Goal: Information Seeking & Learning: Learn about a topic

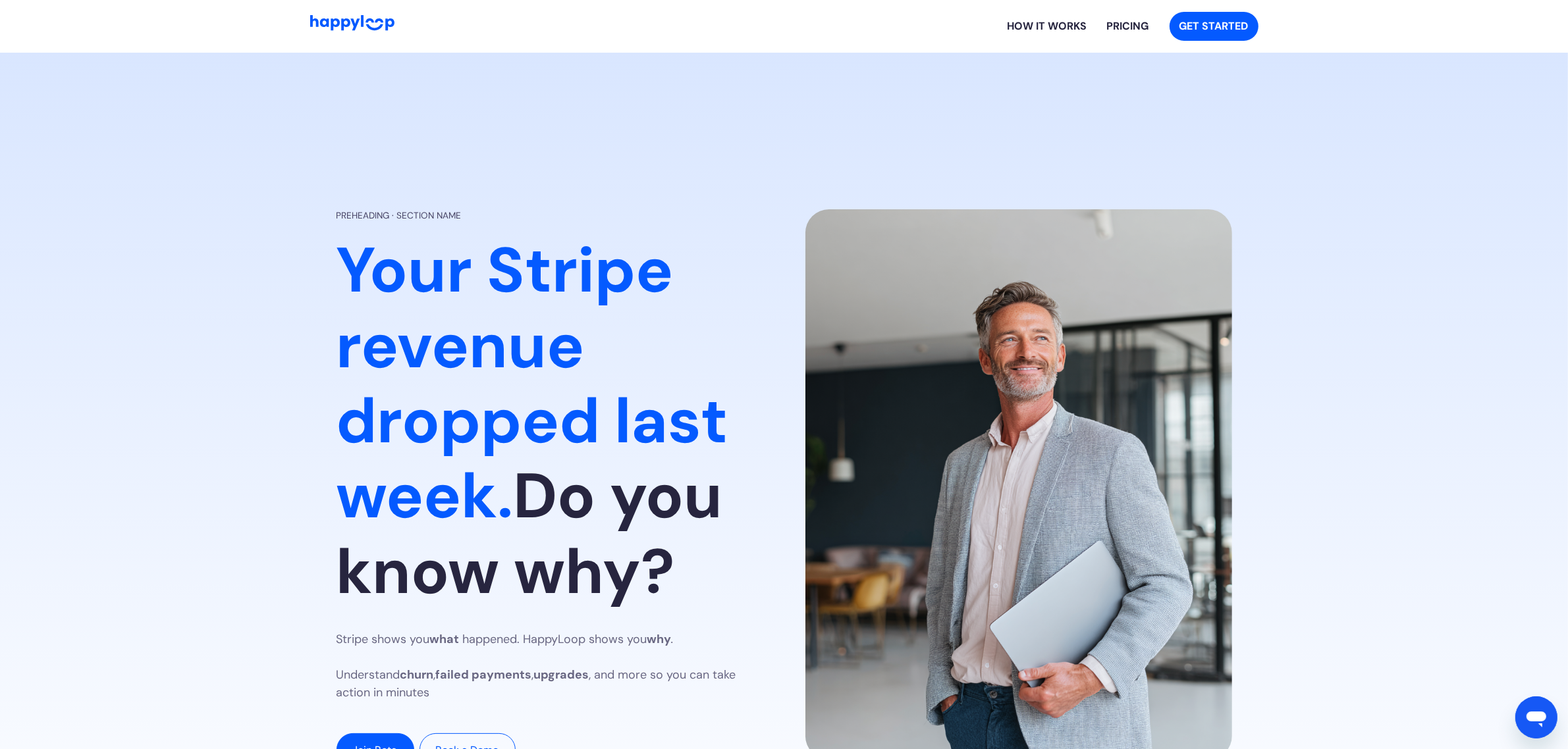
drag, startPoint x: 160, startPoint y: 377, endPoint x: 215, endPoint y: 85, distance: 297.1
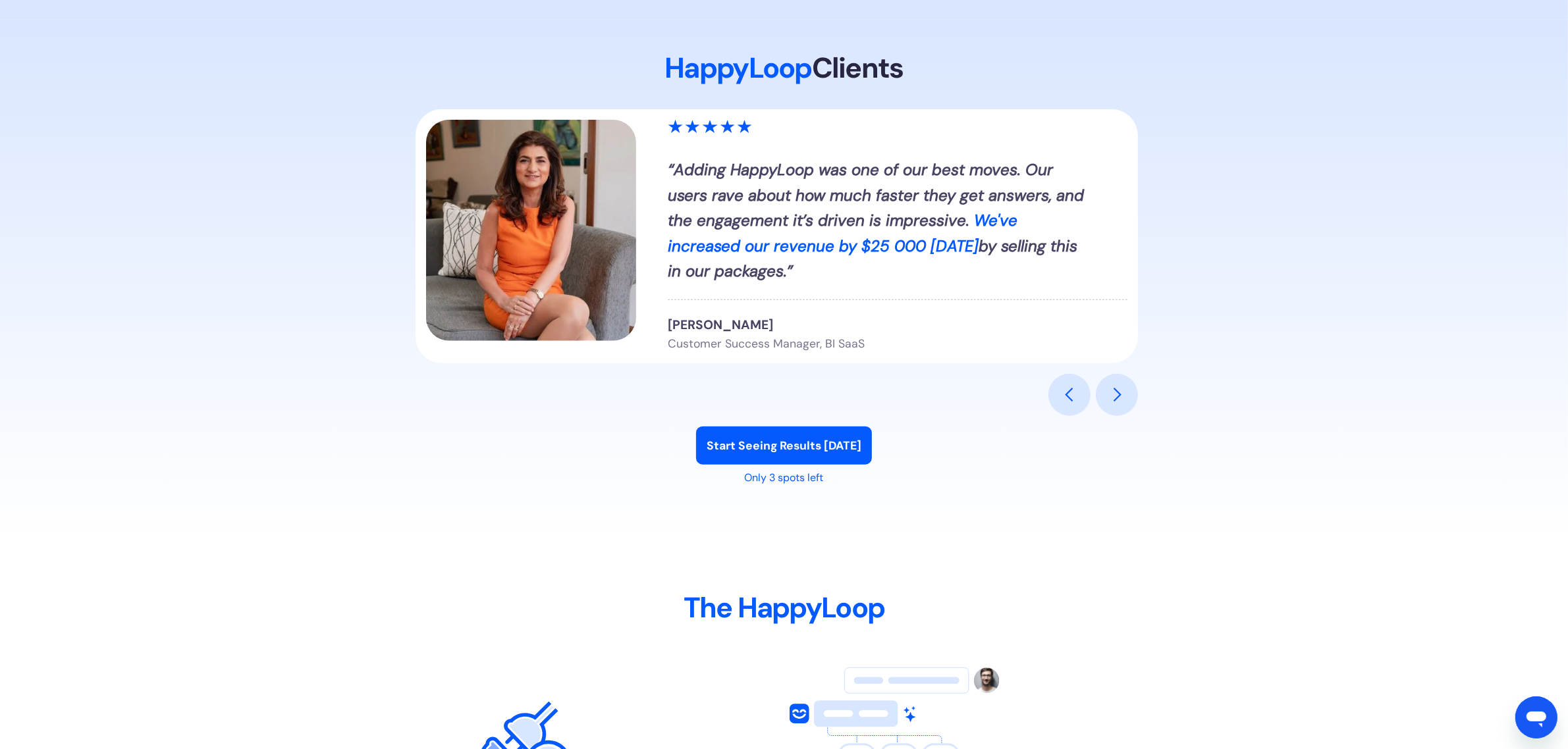
scroll to position [1562, 0]
click at [1058, 384] on div "previous slide" at bounding box center [1069, 396] width 42 height 42
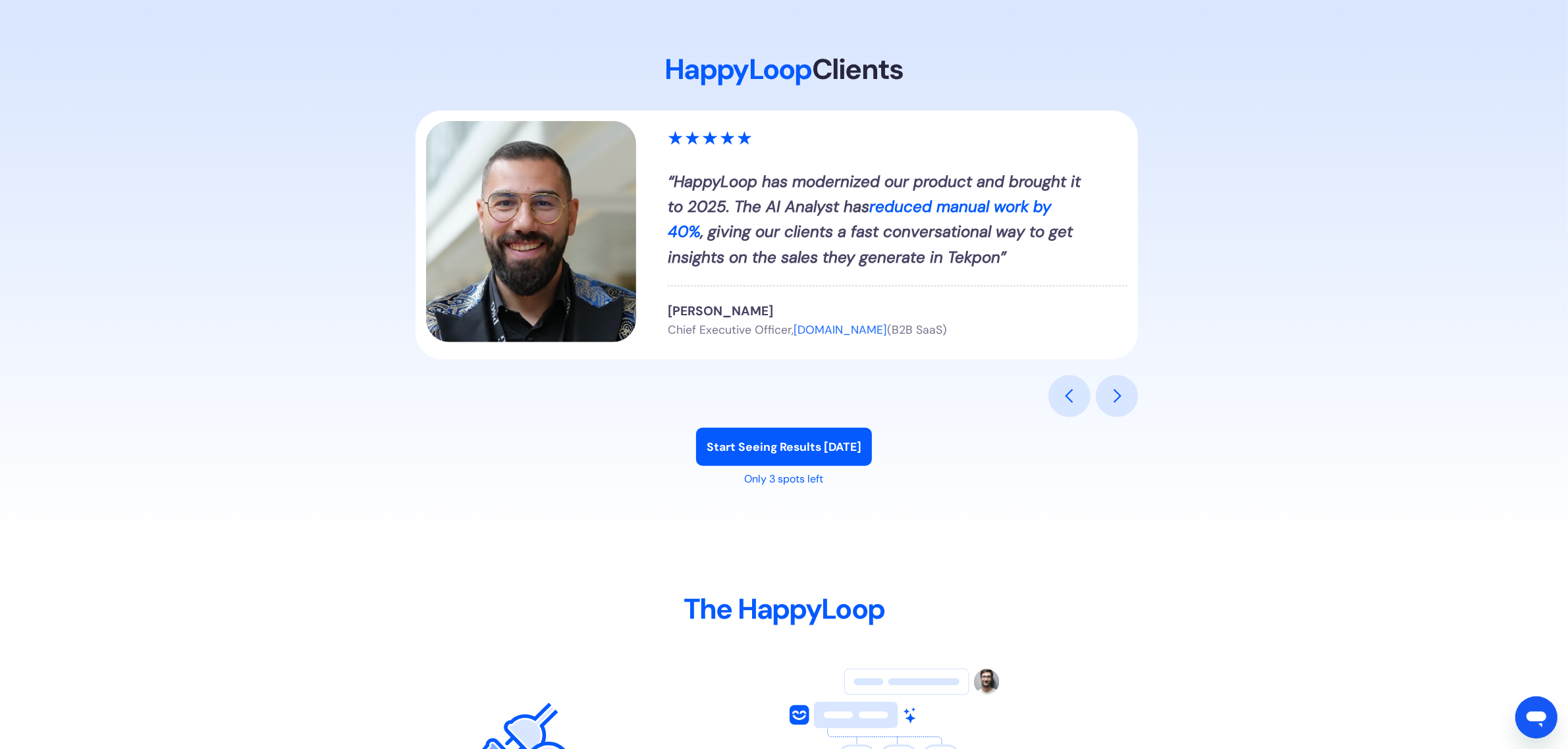
click at [1117, 400] on div "next slide" at bounding box center [1117, 396] width 16 height 16
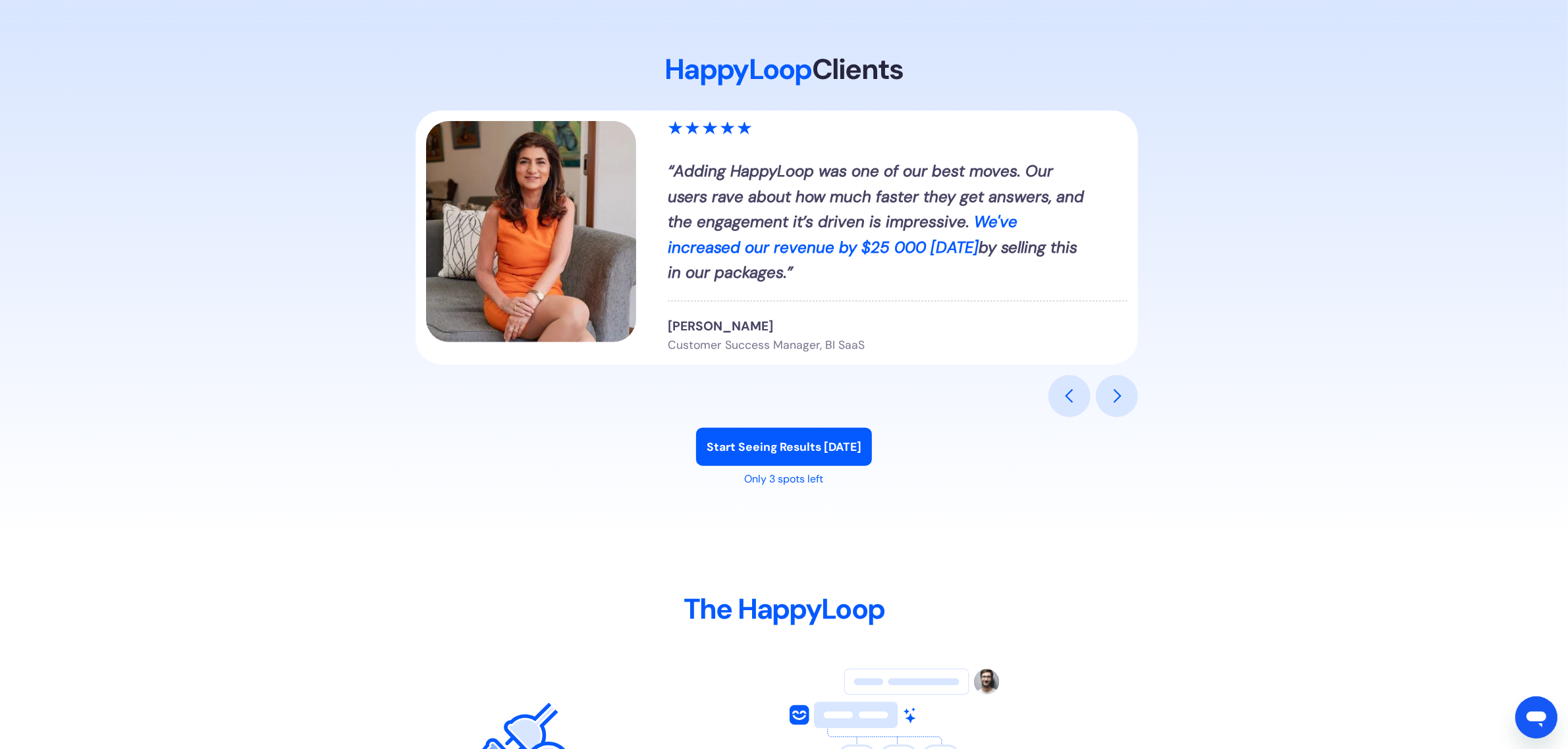
click at [1120, 397] on div "next slide" at bounding box center [1117, 396] width 16 height 16
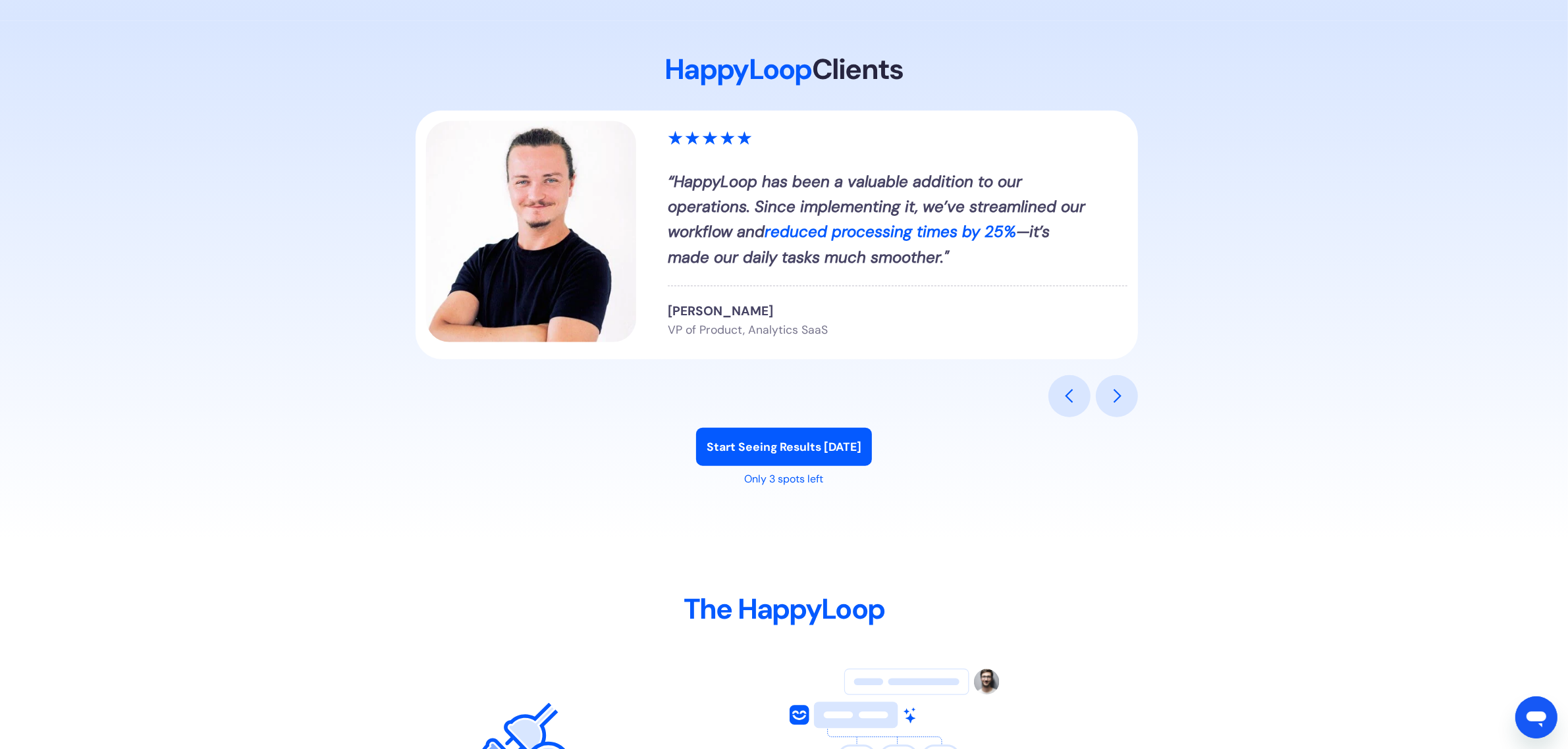
click at [1121, 398] on div "next slide" at bounding box center [1117, 396] width 16 height 16
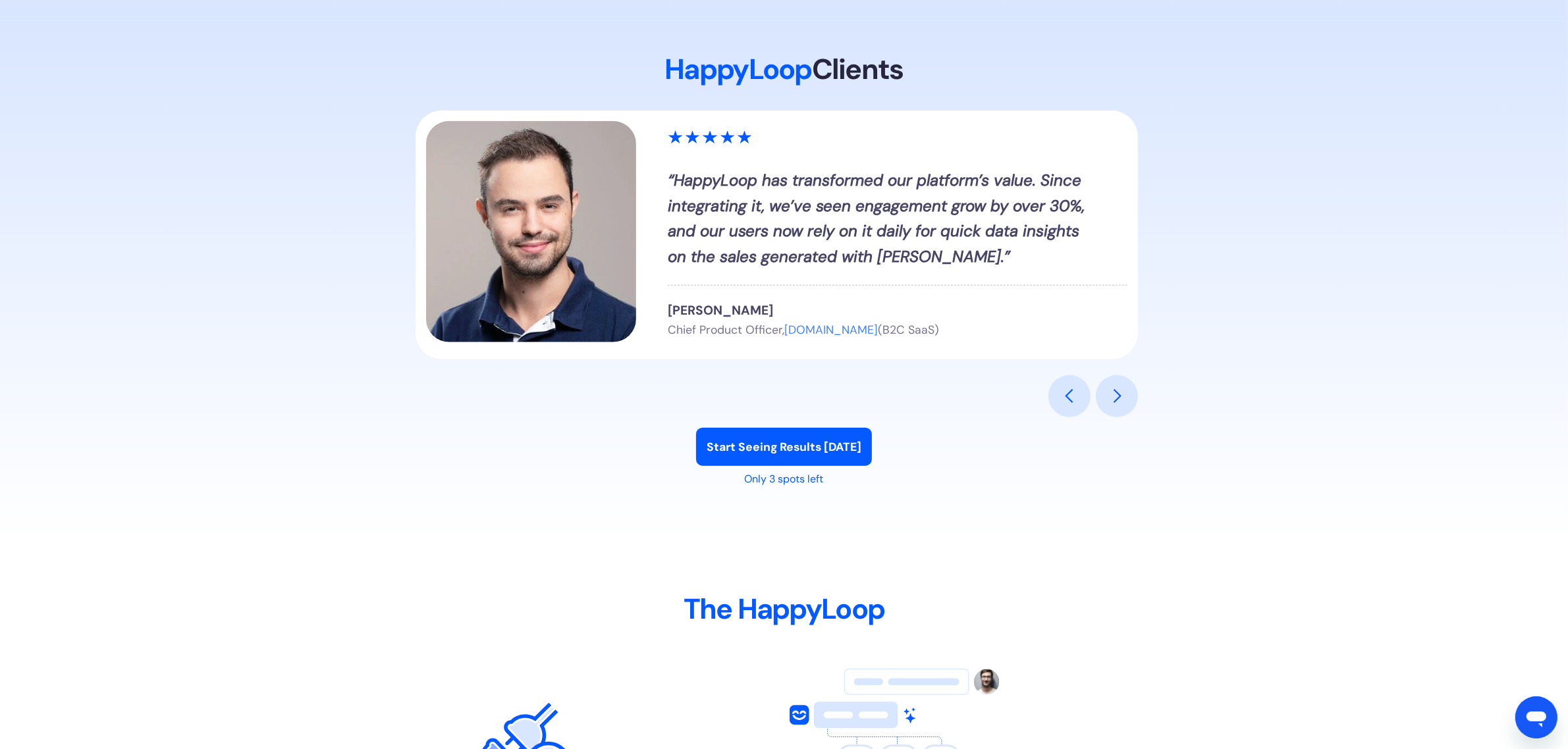
click at [1060, 395] on div "previous slide" at bounding box center [1069, 396] width 42 height 42
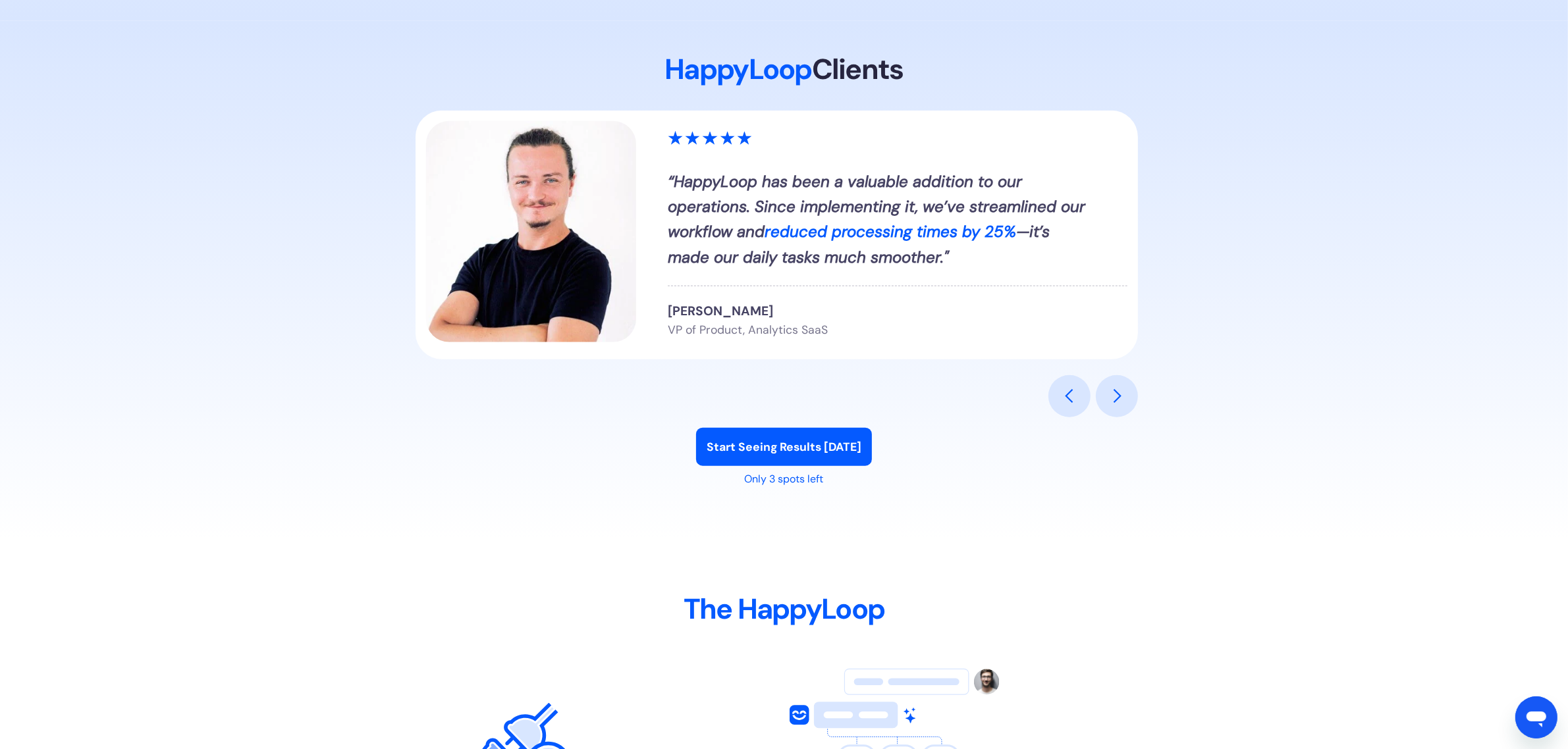
click at [1071, 395] on div "previous slide" at bounding box center [1069, 396] width 16 height 16
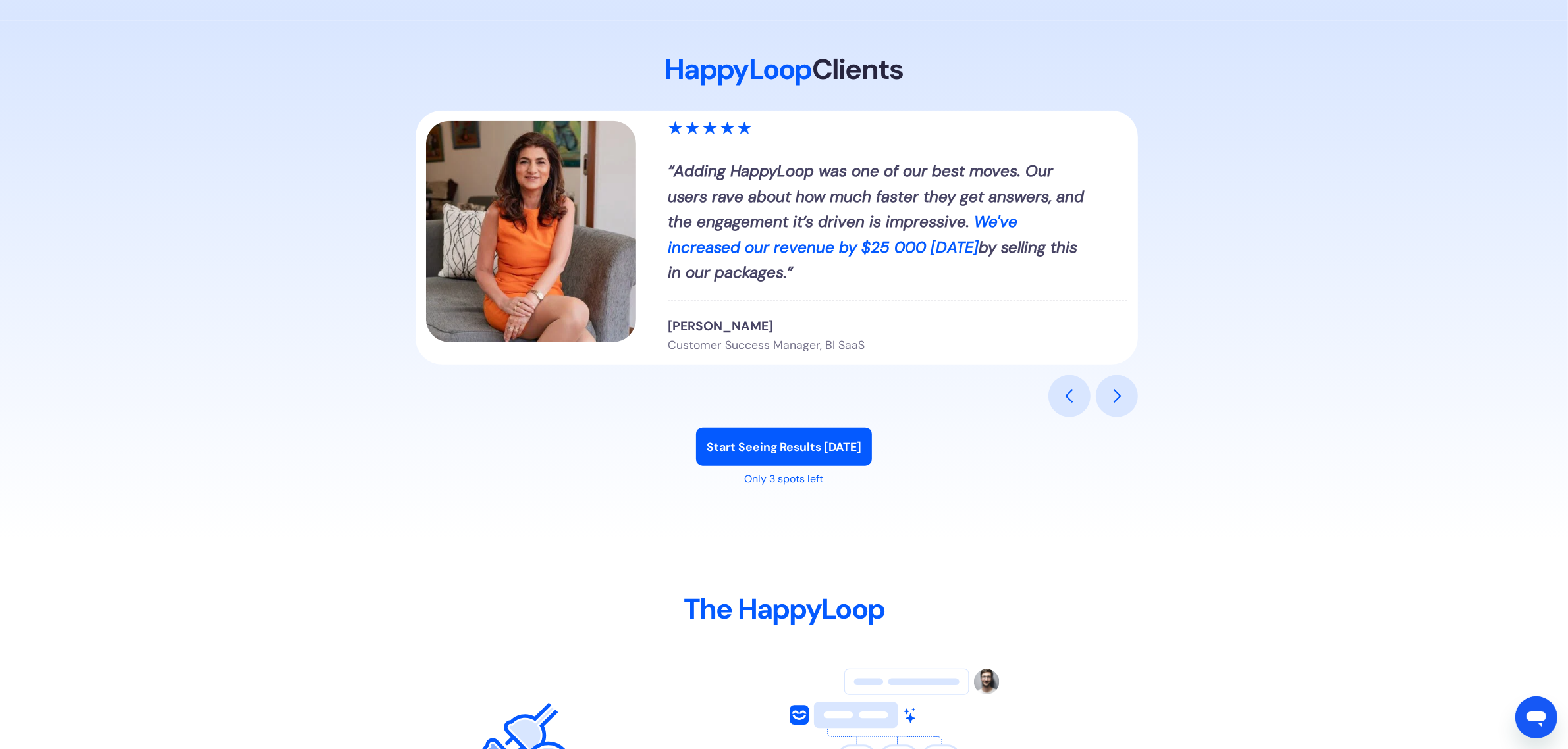
click at [1071, 395] on div "previous slide" at bounding box center [1069, 396] width 16 height 16
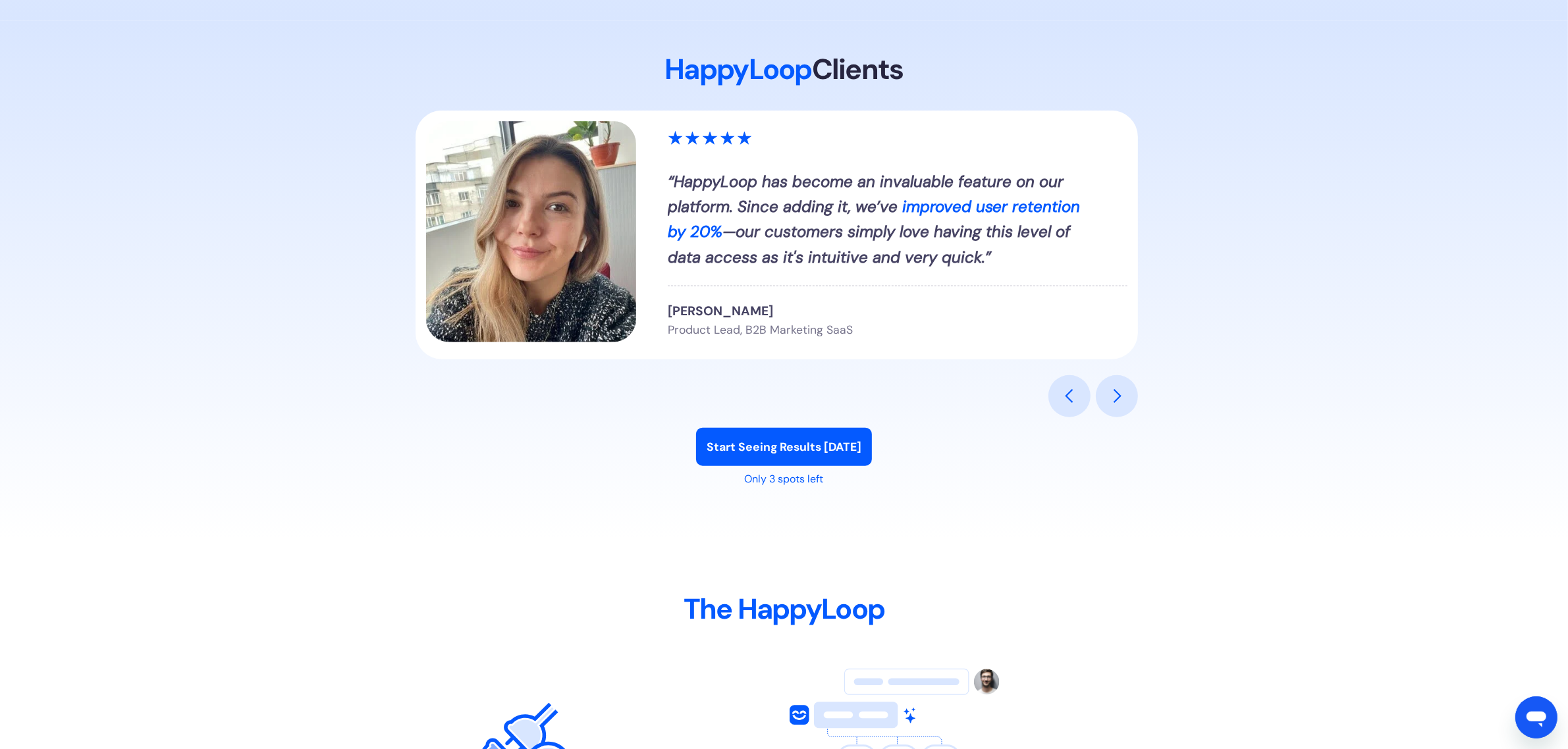
click at [1102, 406] on div "next slide" at bounding box center [1117, 396] width 42 height 42
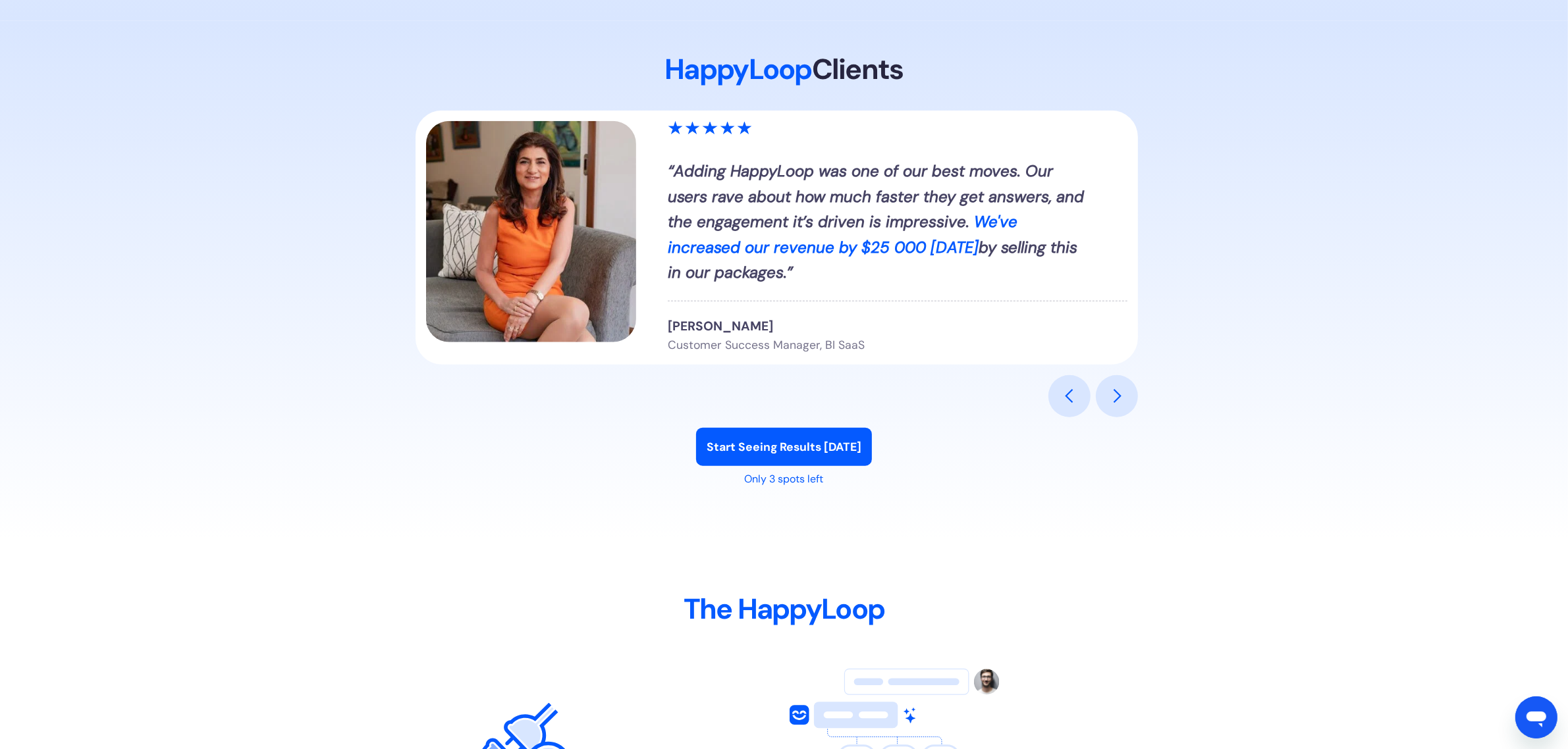
click at [1104, 406] on div "next slide" at bounding box center [1117, 396] width 42 height 42
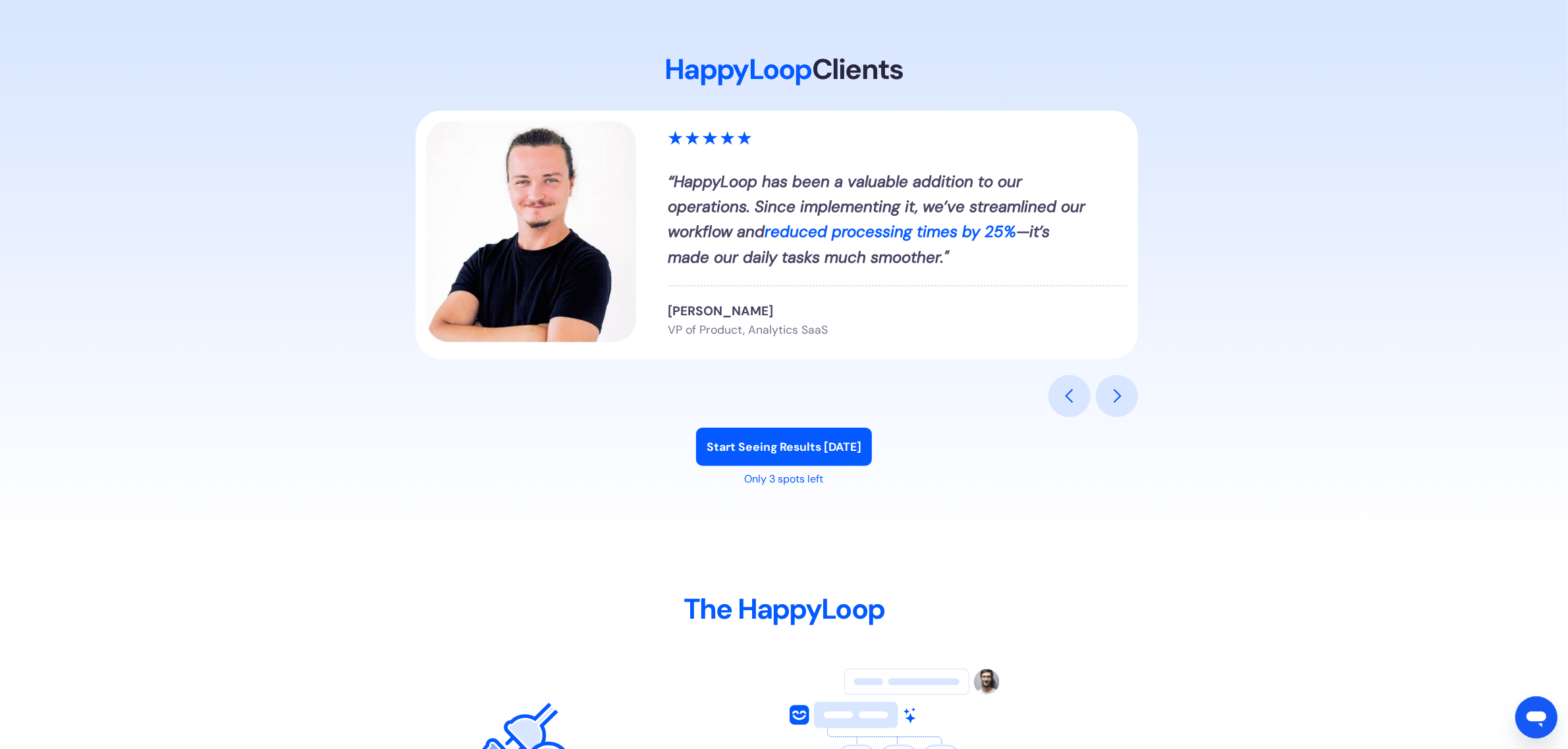
click at [1108, 406] on div "next slide" at bounding box center [1117, 396] width 42 height 42
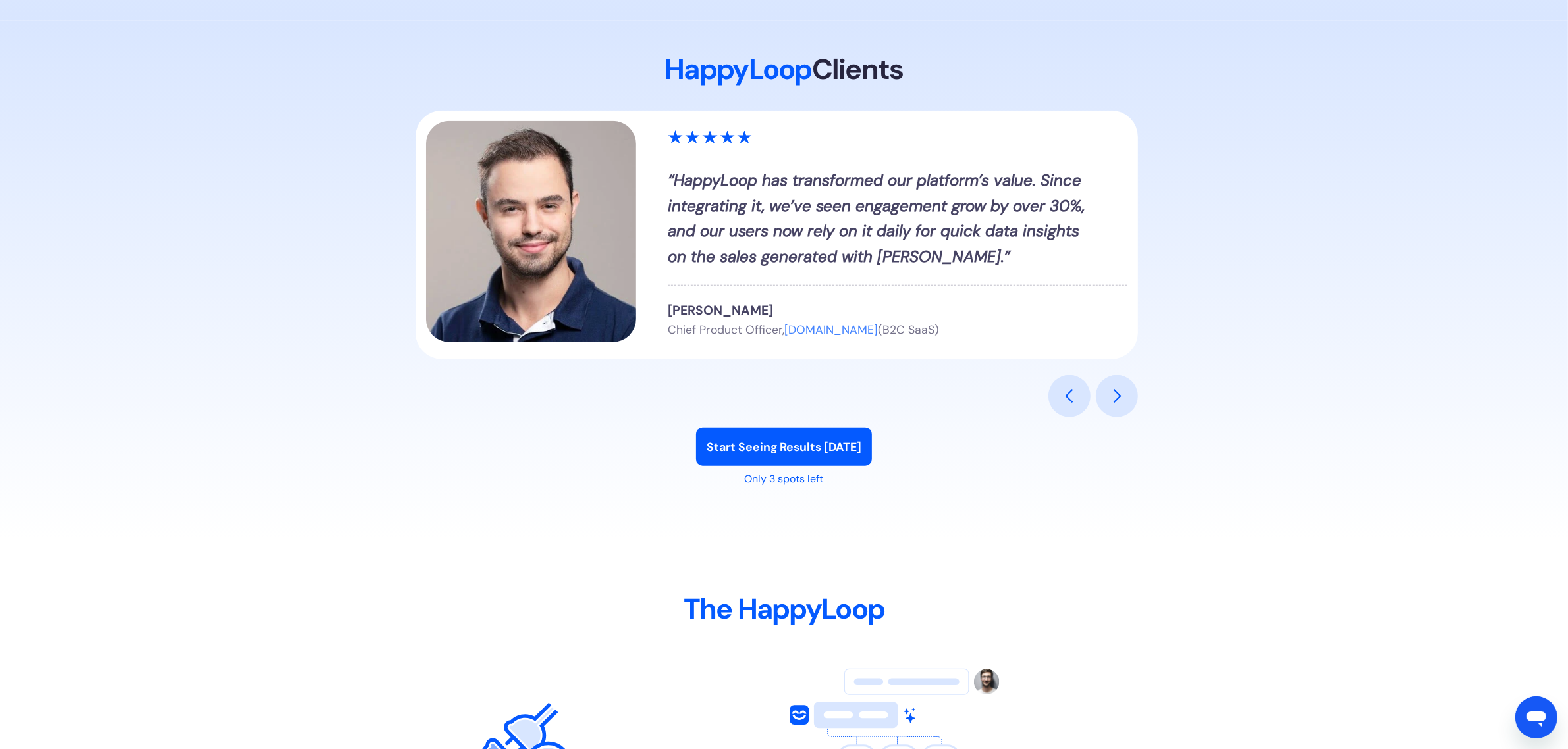
click at [1117, 402] on div "next slide" at bounding box center [1117, 396] width 16 height 16
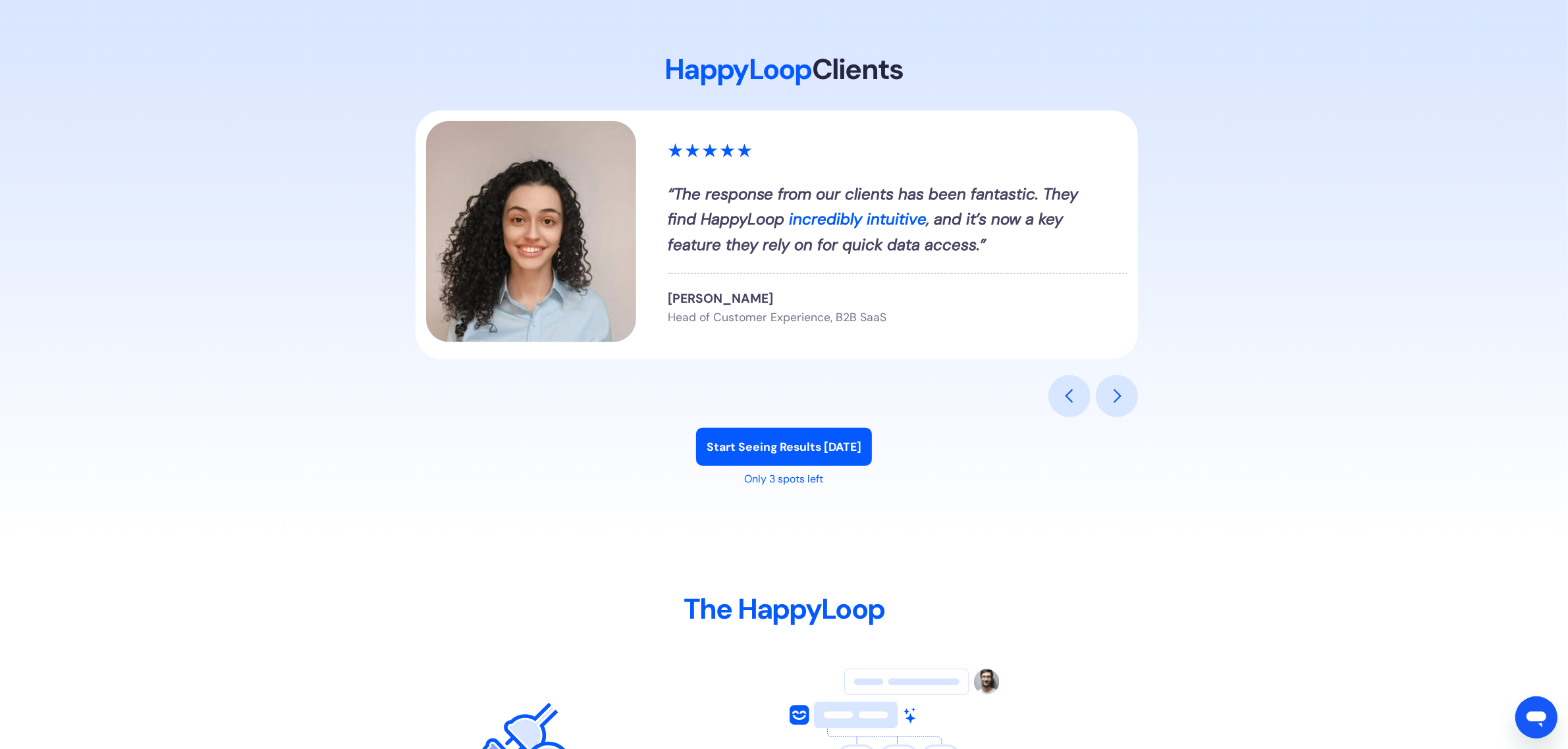
click at [1117, 395] on div "next slide" at bounding box center [1117, 396] width 16 height 16
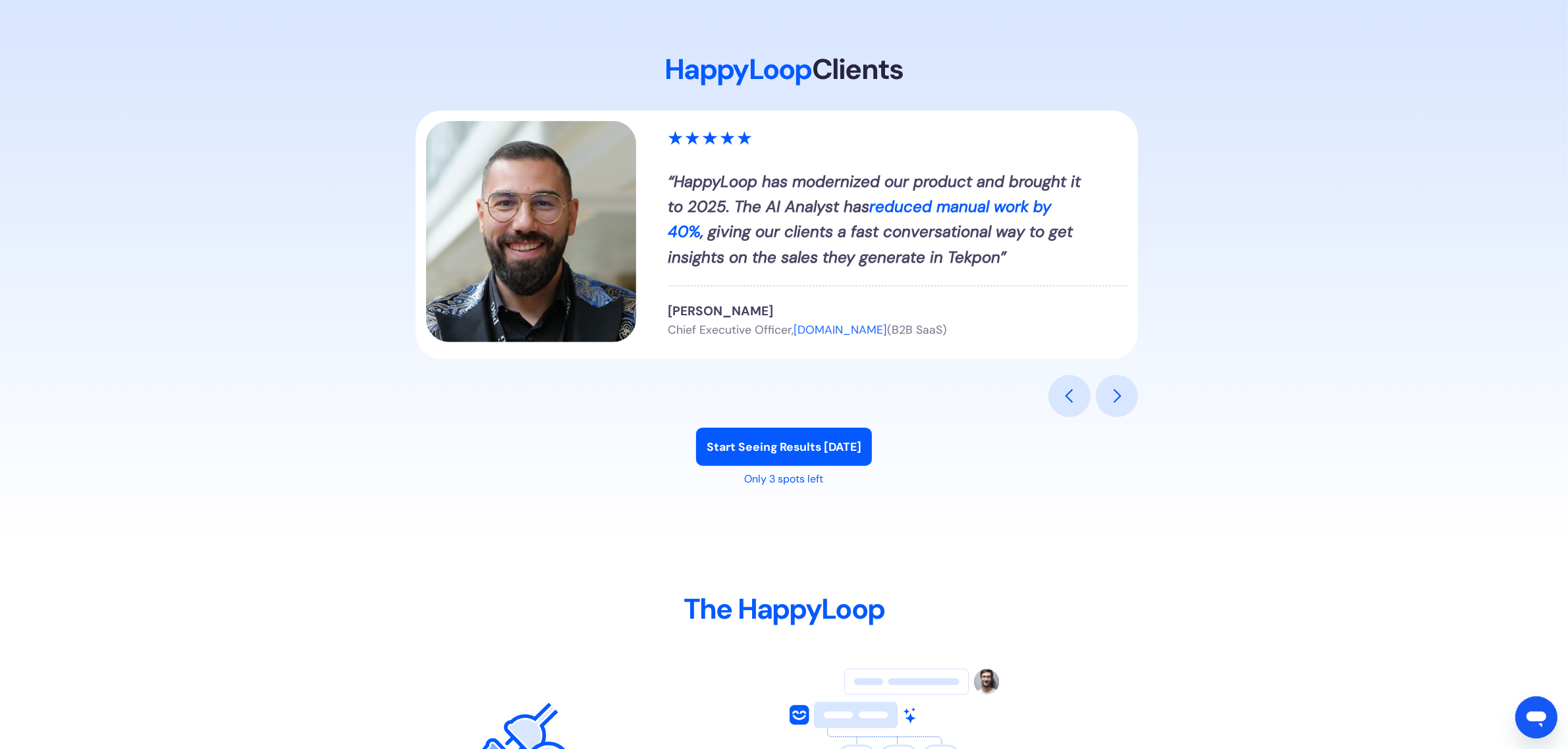
click at [1110, 403] on div "next slide" at bounding box center [1117, 396] width 42 height 42
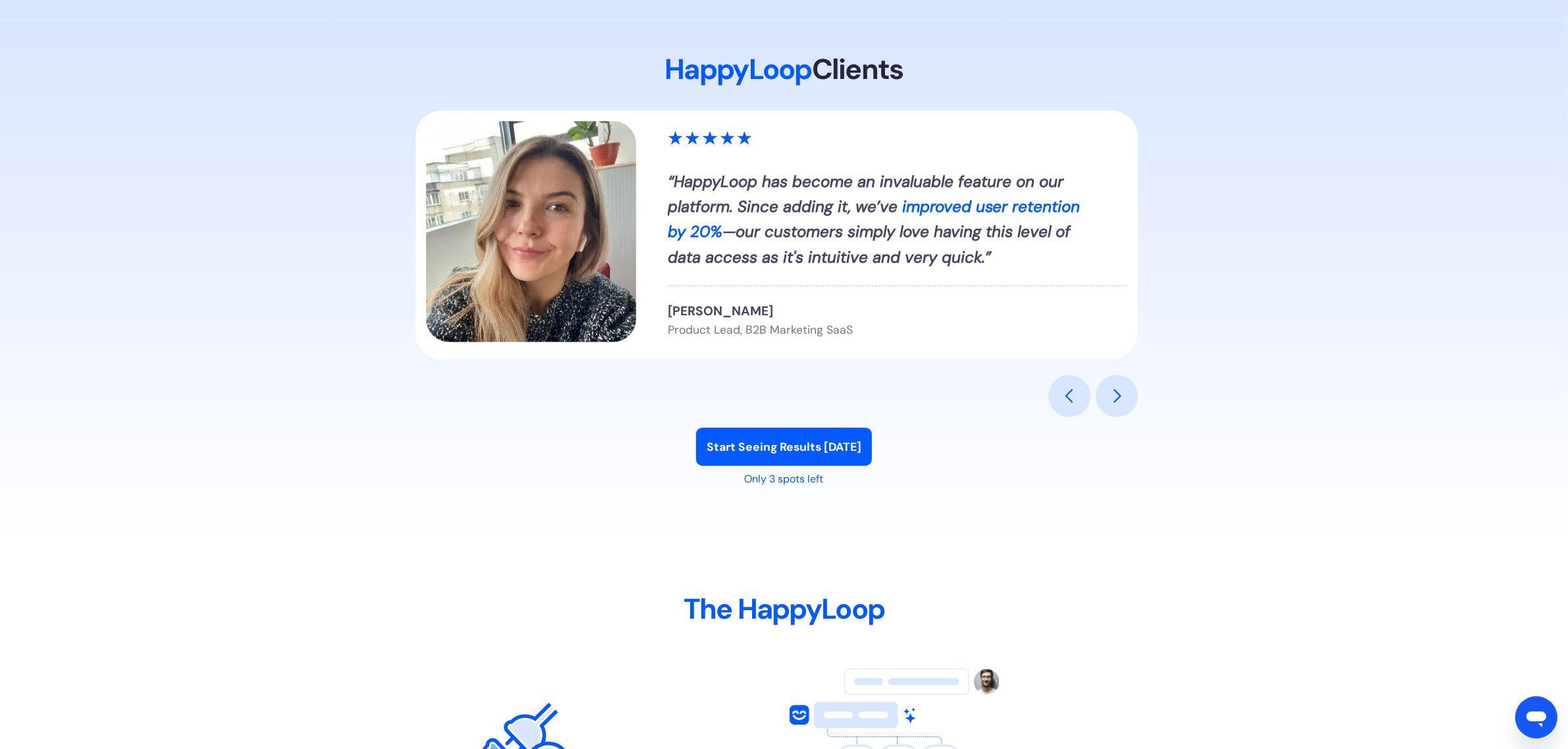
click at [1110, 403] on div "next slide" at bounding box center [1117, 396] width 42 height 42
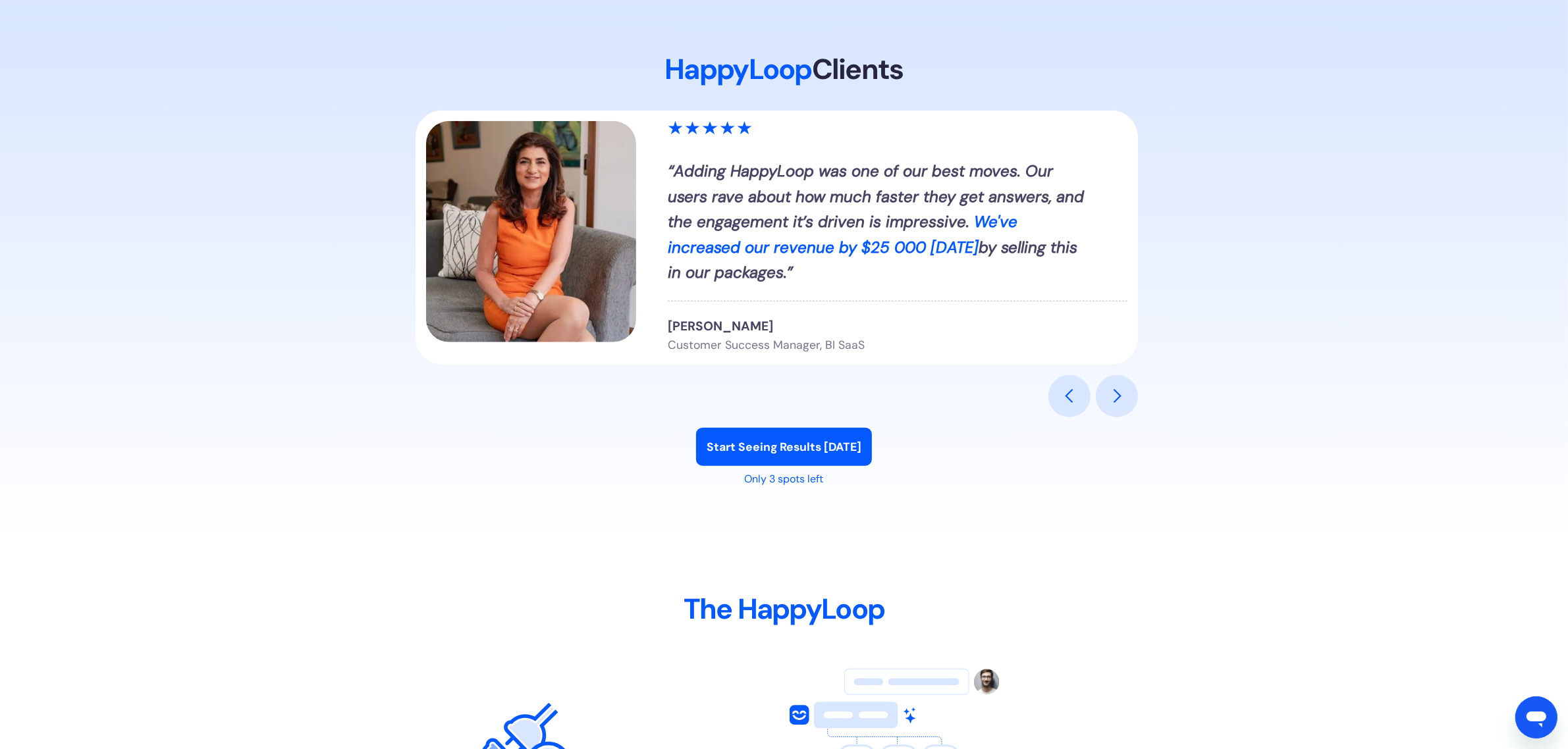
click at [1110, 402] on div "next slide" at bounding box center [1117, 396] width 16 height 16
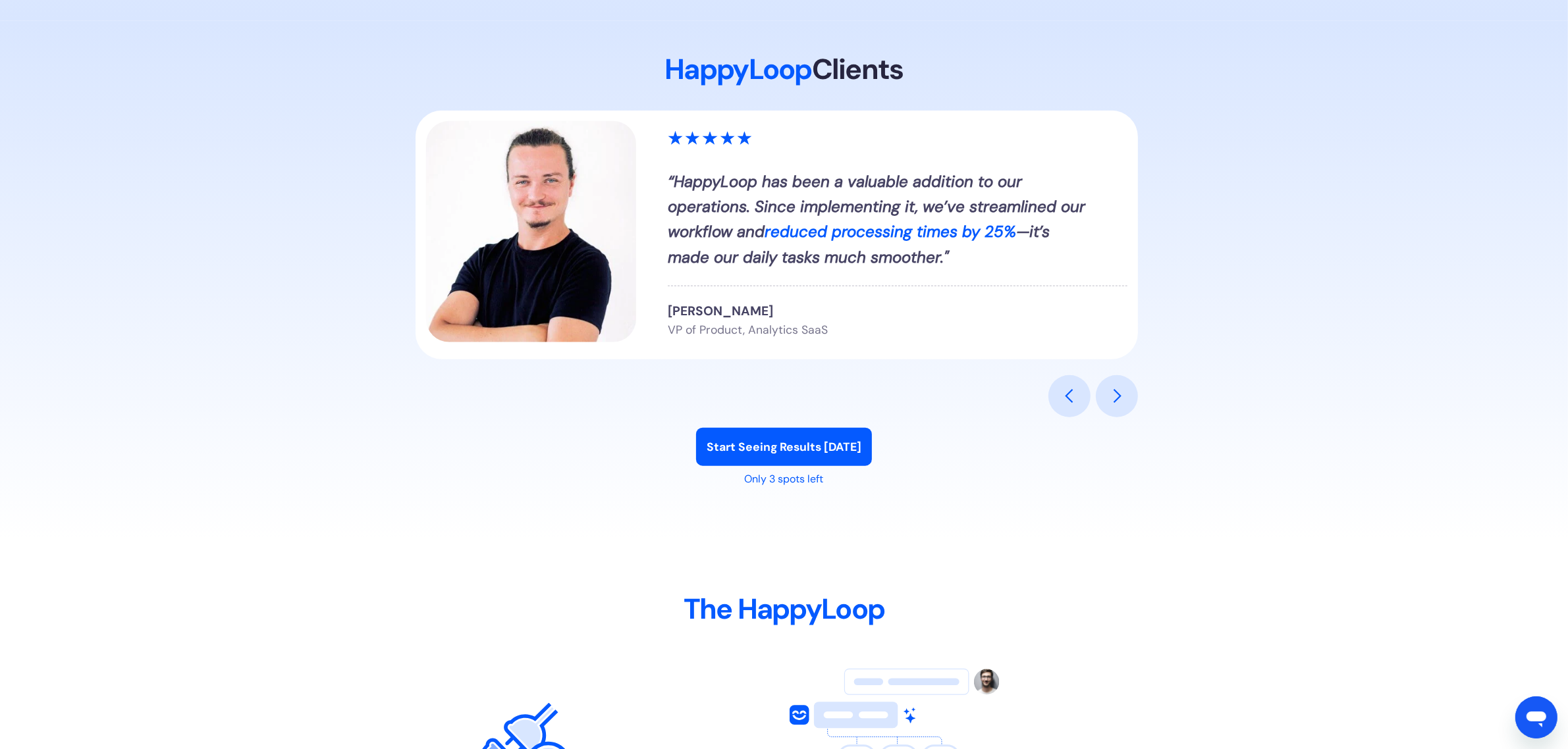
click at [1110, 402] on div "next slide" at bounding box center [1117, 396] width 16 height 16
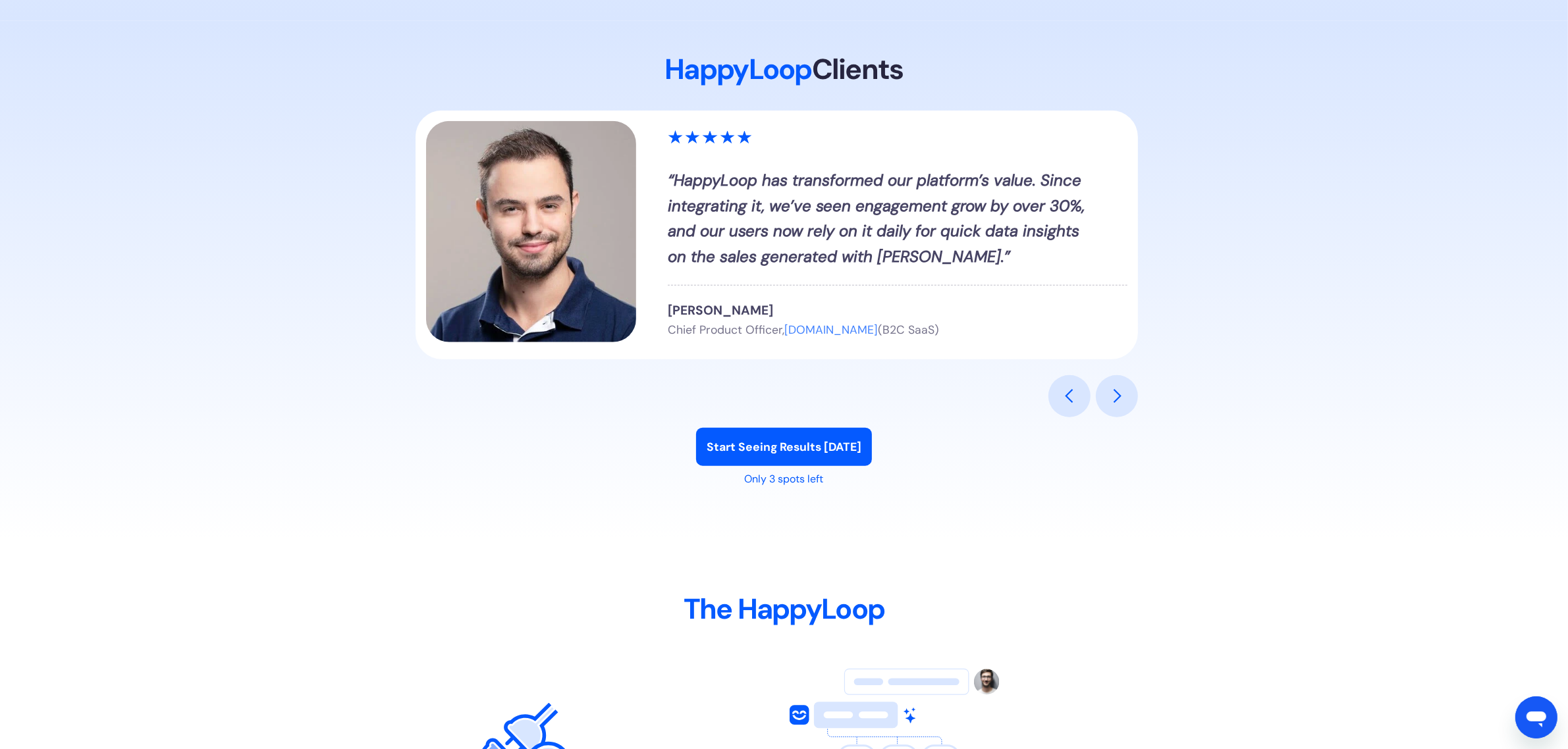
click at [1062, 404] on div "previous slide" at bounding box center [1069, 396] width 42 height 42
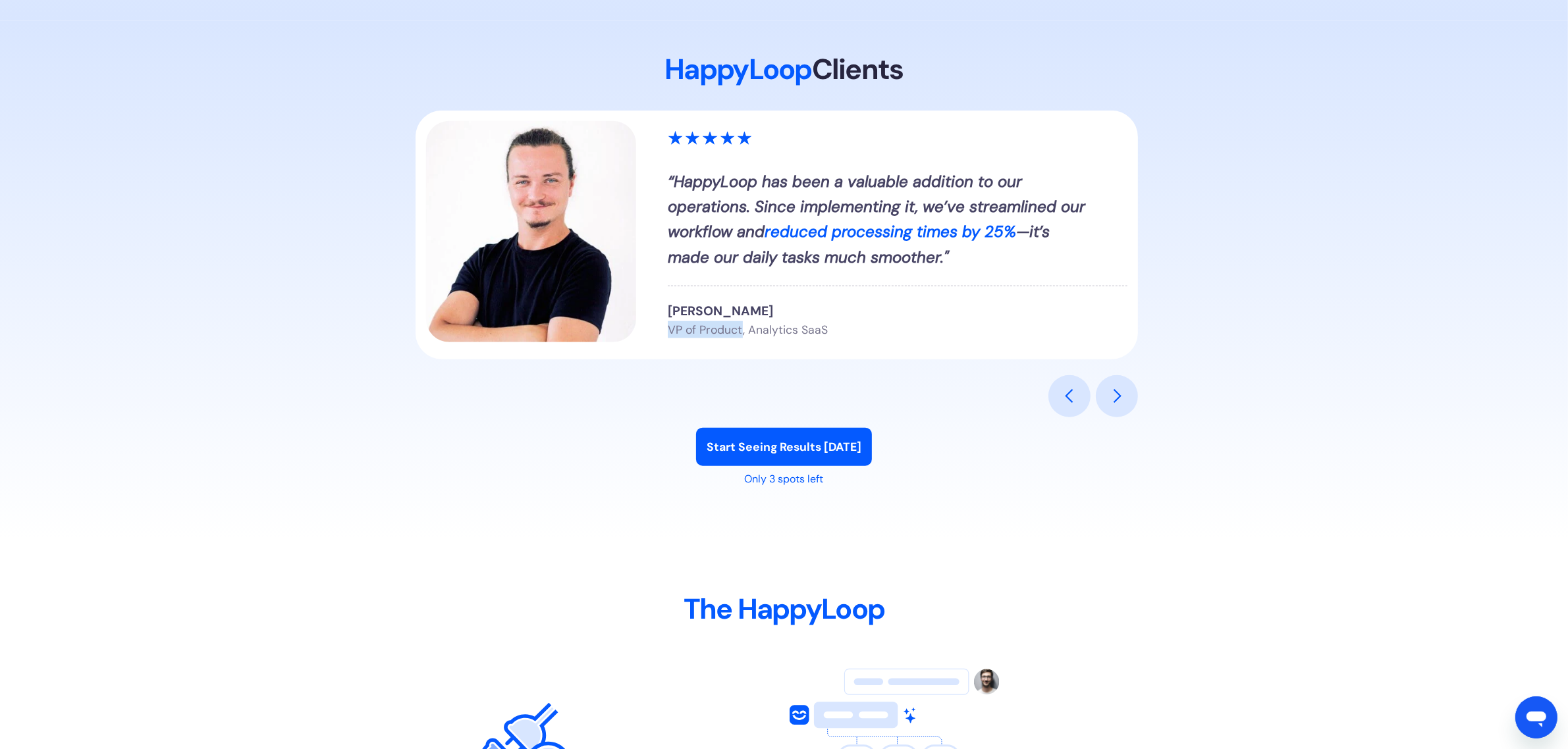
drag, startPoint x: 668, startPoint y: 330, endPoint x: 742, endPoint y: 332, distance: 74.0
click at [742, 332] on span "VP of Product, Analytics SaaS" at bounding box center [747, 329] width 160 height 14
copy span "VP of Product"
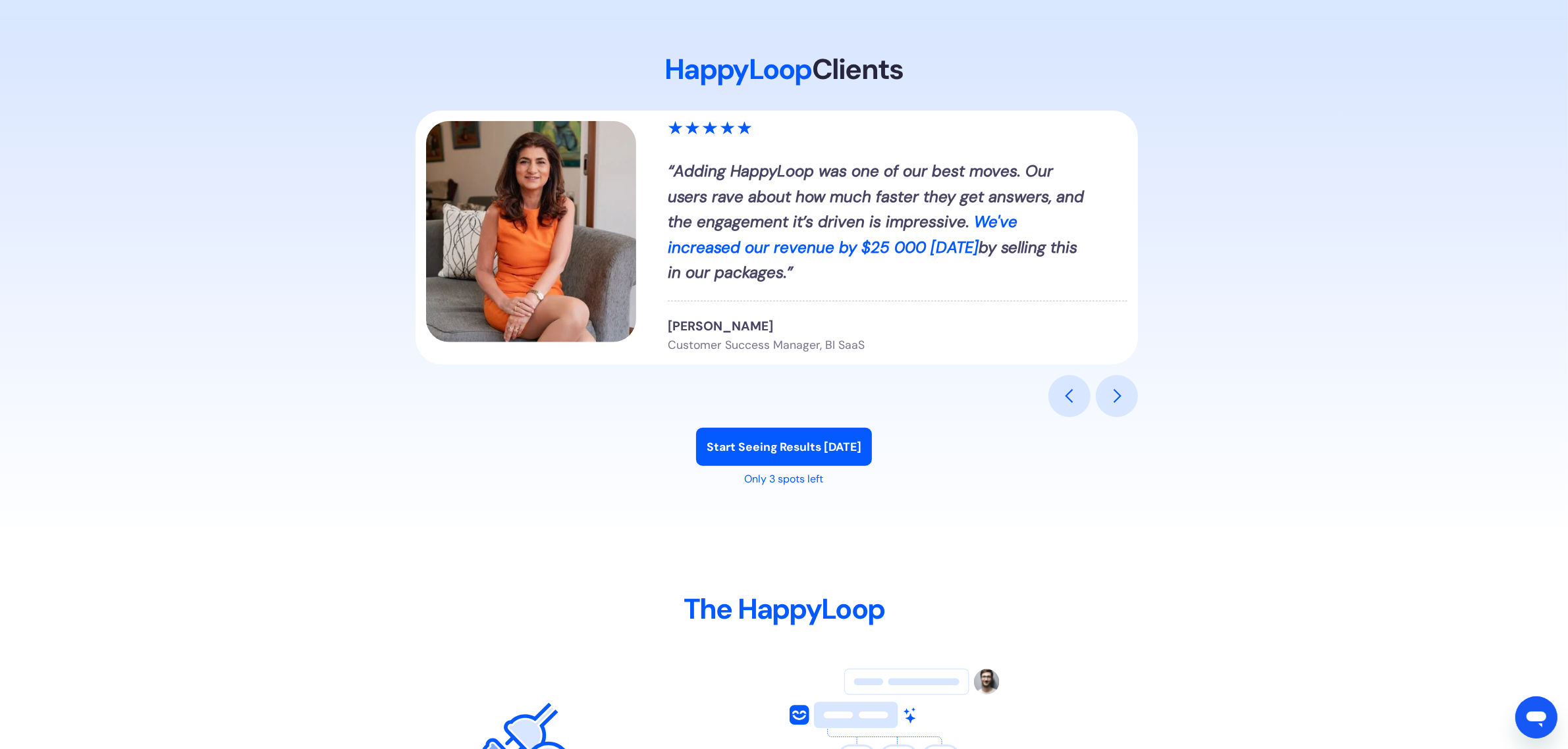
click at [1088, 392] on div "previous slide" at bounding box center [1069, 396] width 42 height 42
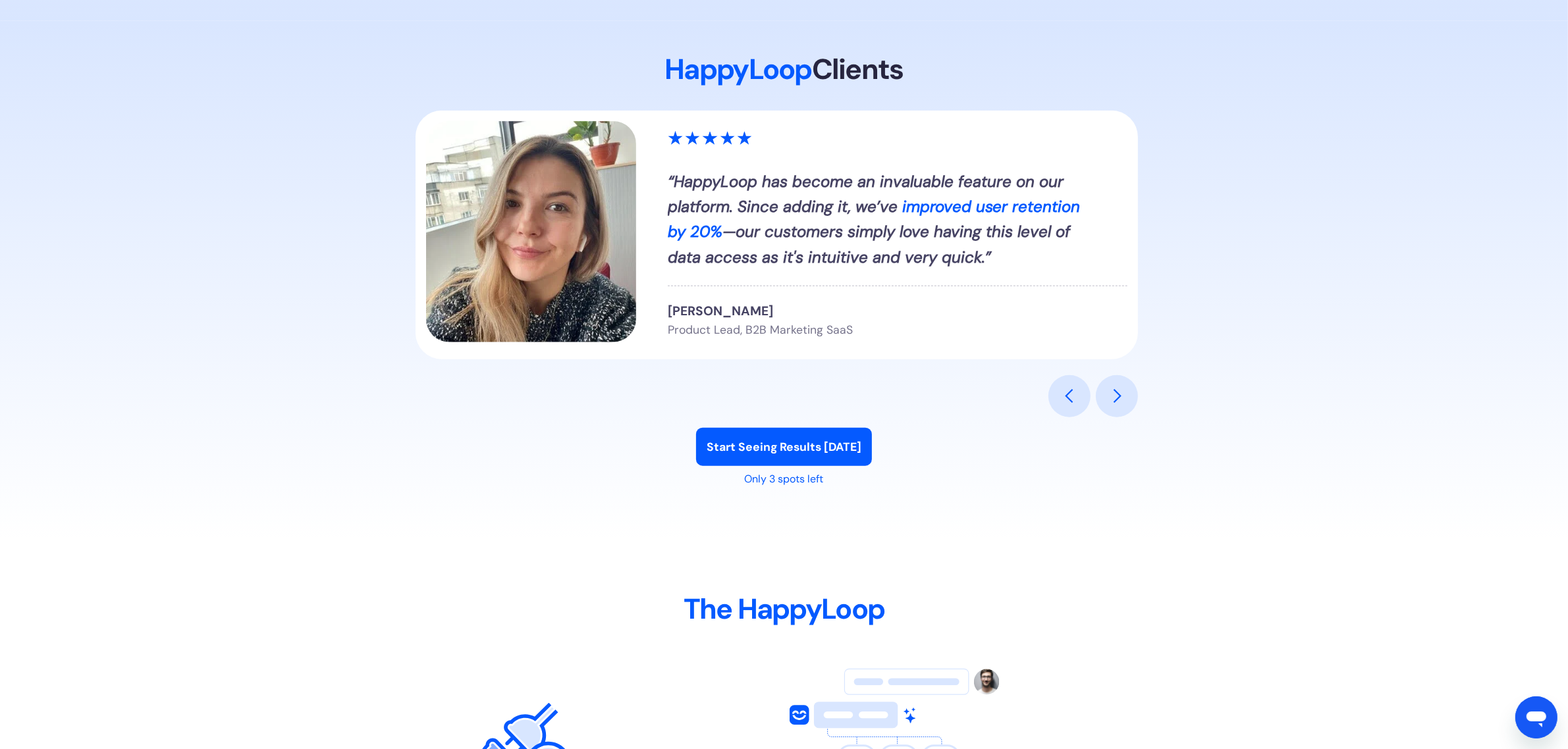
click at [1083, 392] on div "previous slide" at bounding box center [1069, 396] width 42 height 42
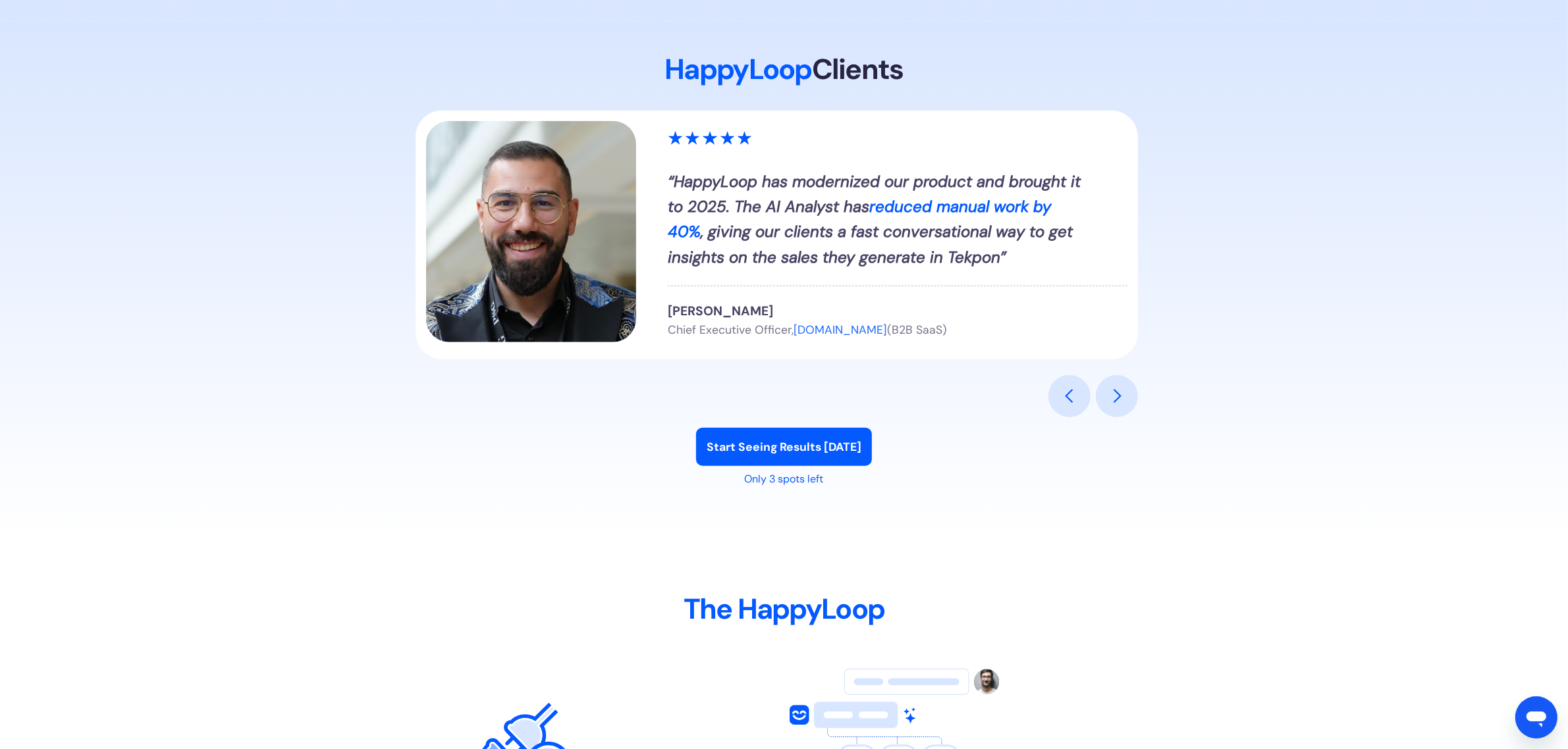
click at [1075, 400] on div "previous slide" at bounding box center [1069, 396] width 16 height 16
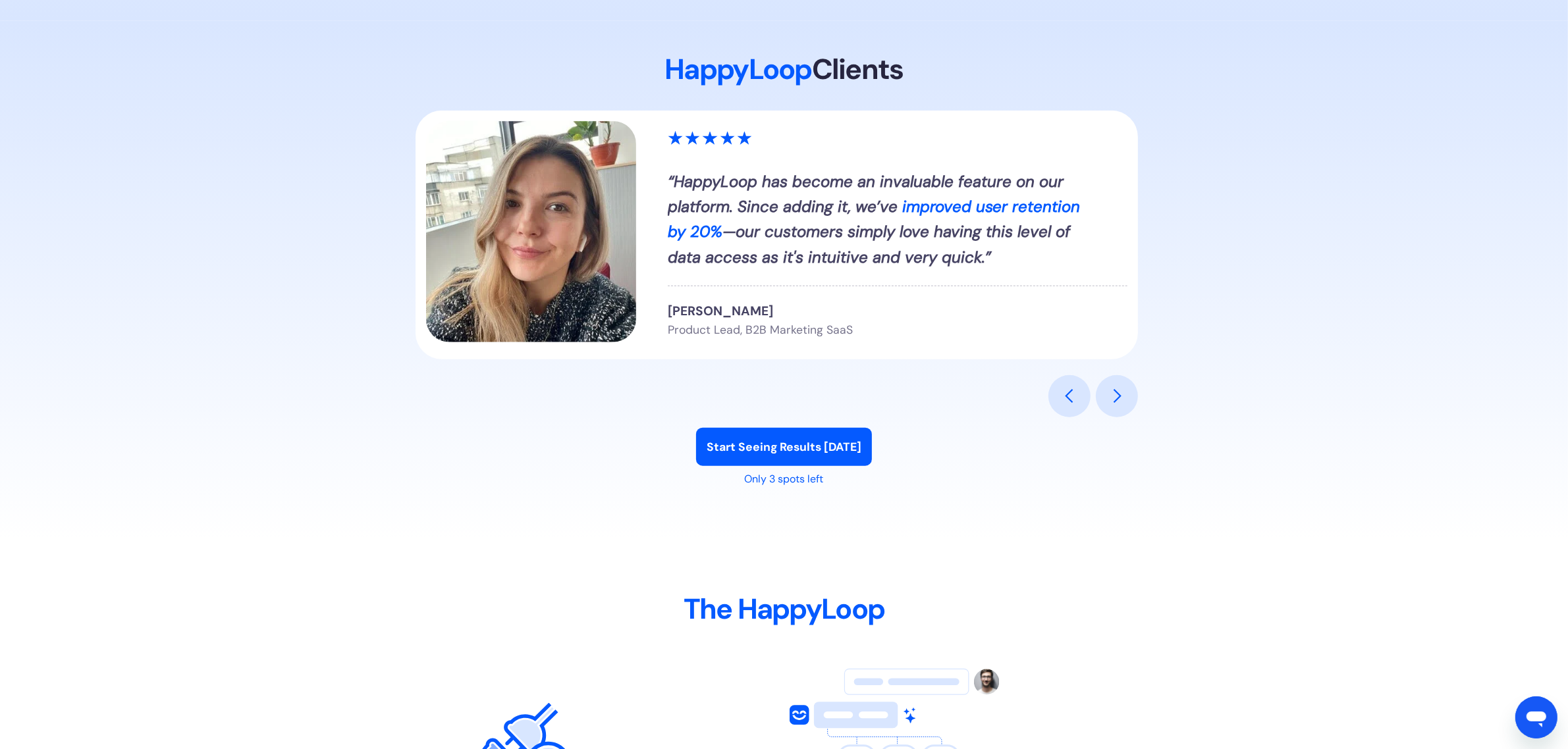
click at [1066, 391] on div "previous slide" at bounding box center [1069, 396] width 16 height 16
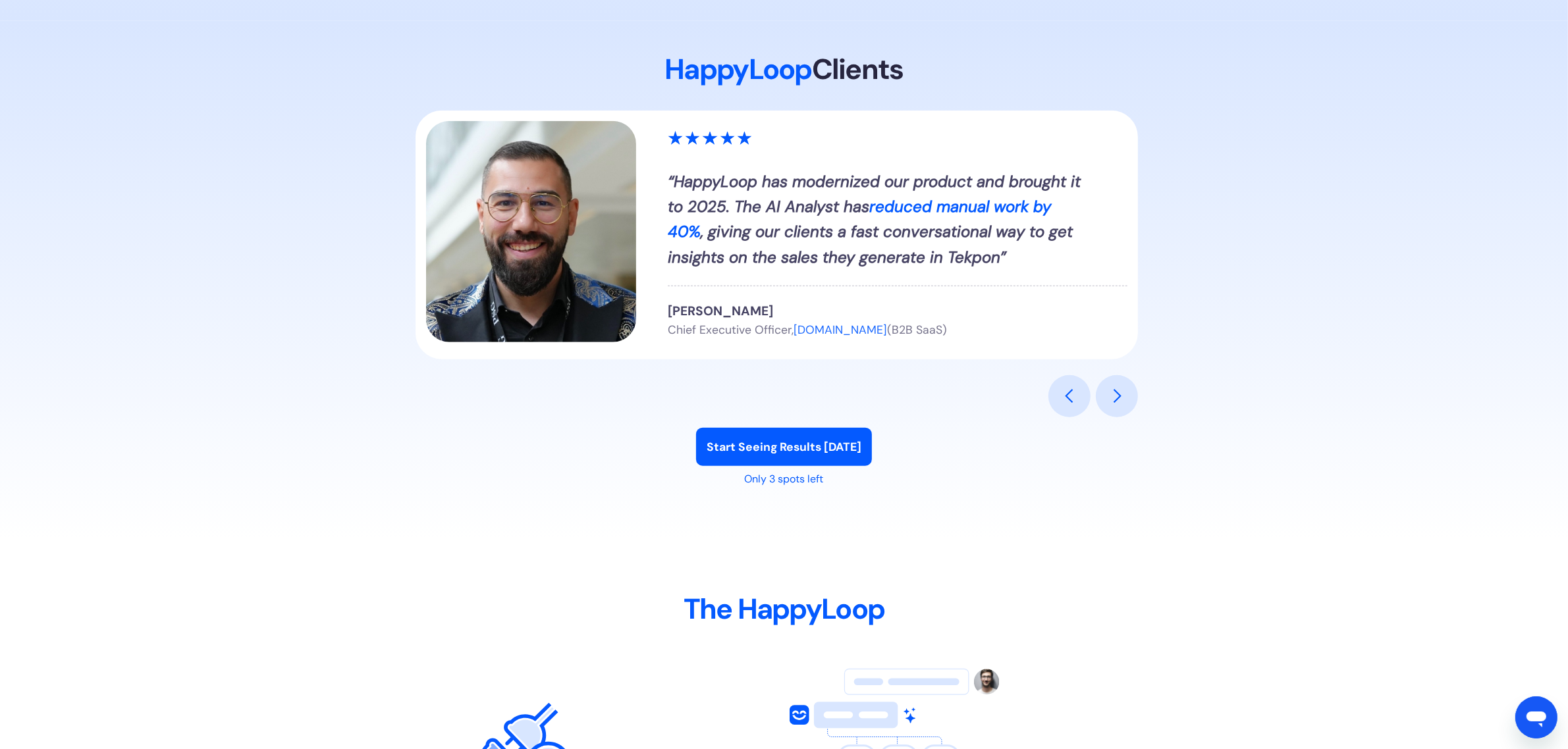
click at [1066, 391] on div "previous slide" at bounding box center [1069, 396] width 16 height 16
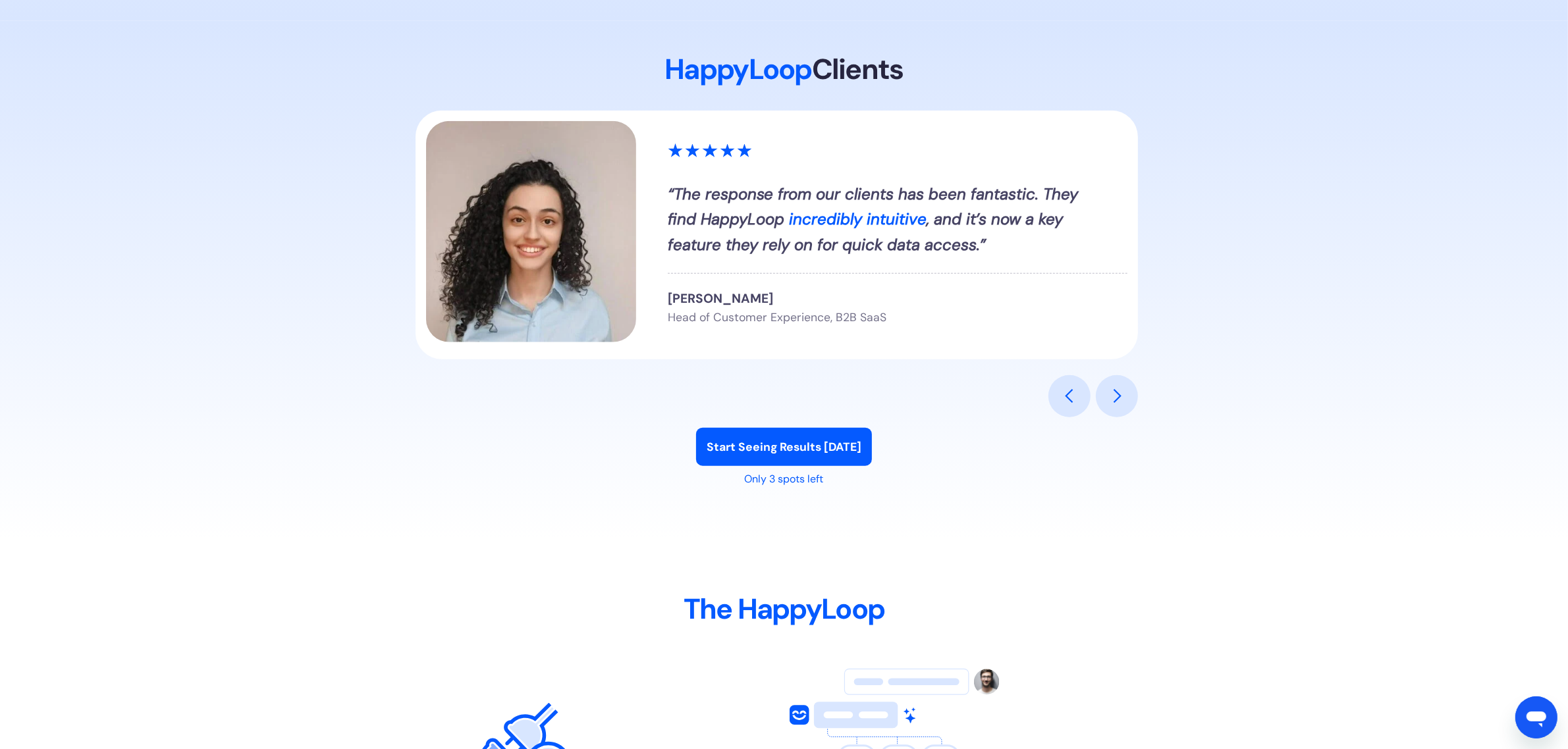
click at [1068, 391] on div "previous slide" at bounding box center [1069, 396] width 16 height 16
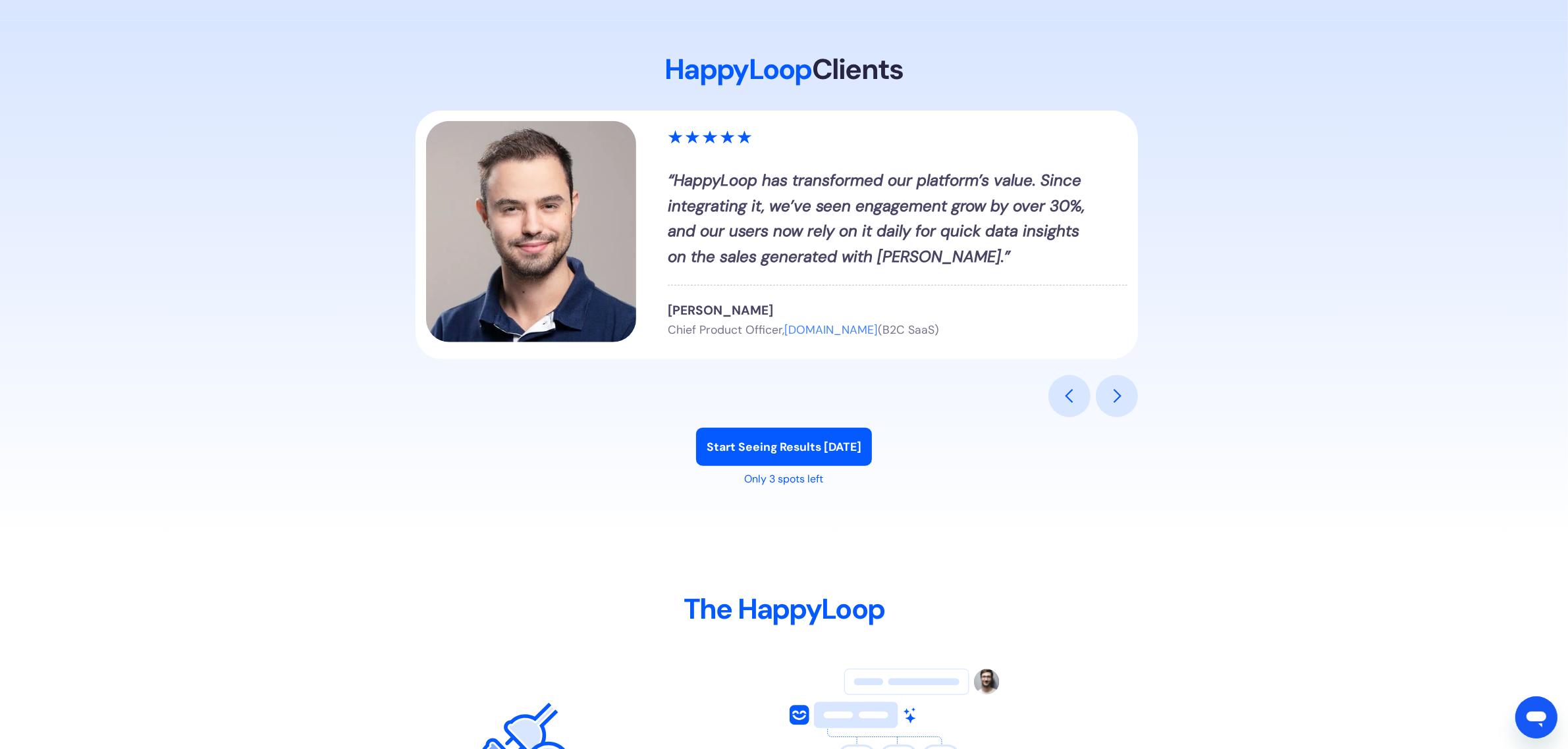
click at [1068, 391] on div "previous slide" at bounding box center [1069, 396] width 16 height 16
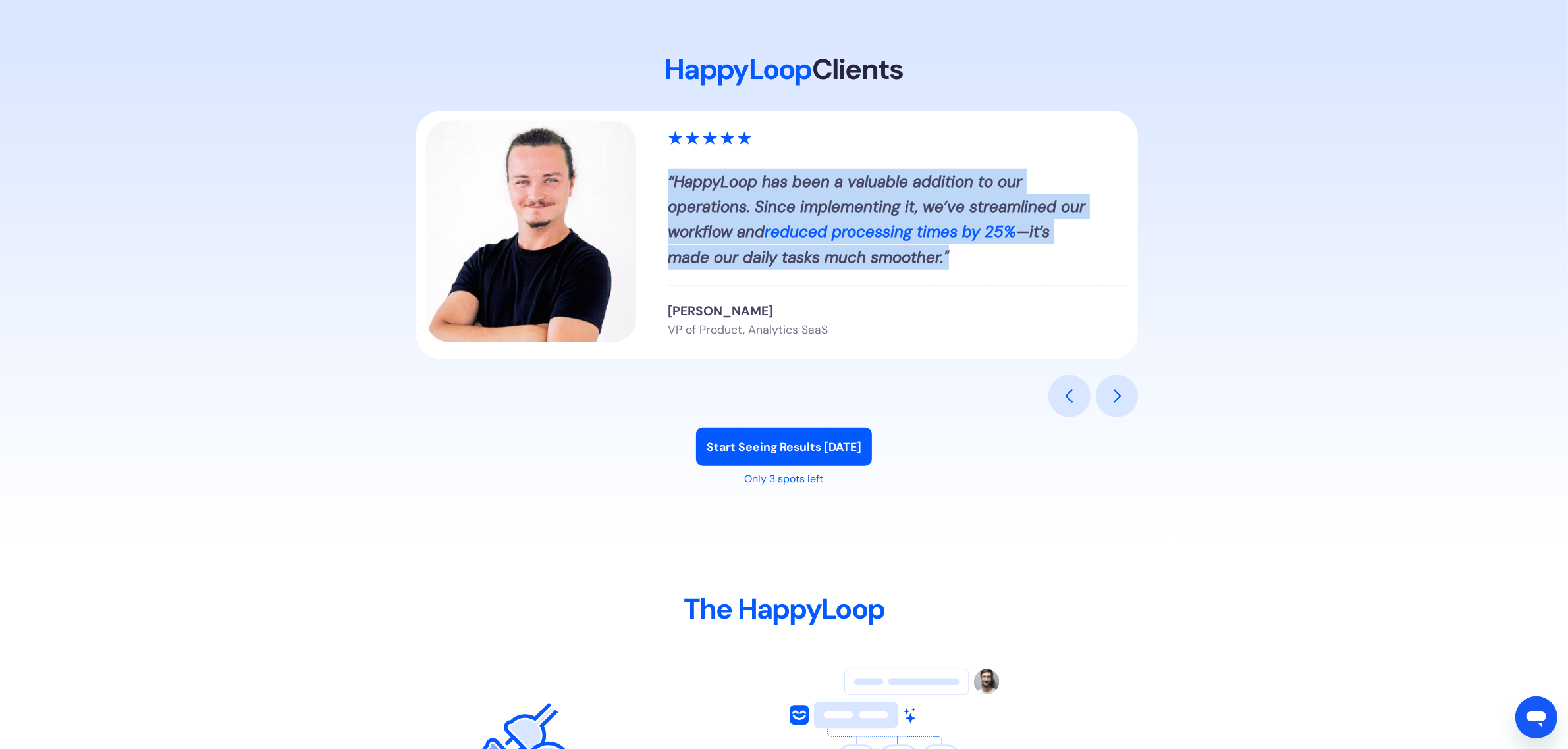
drag, startPoint x: 903, startPoint y: 252, endPoint x: 668, endPoint y: 180, distance: 245.8
click at [668, 180] on div "“HappyLoop has been a valuable addition to our operations. Since implementing i…" at bounding box center [878, 219] width 422 height 101
copy div "“HappyLoop has been a valuable addition to our operations. Since implementing i…"
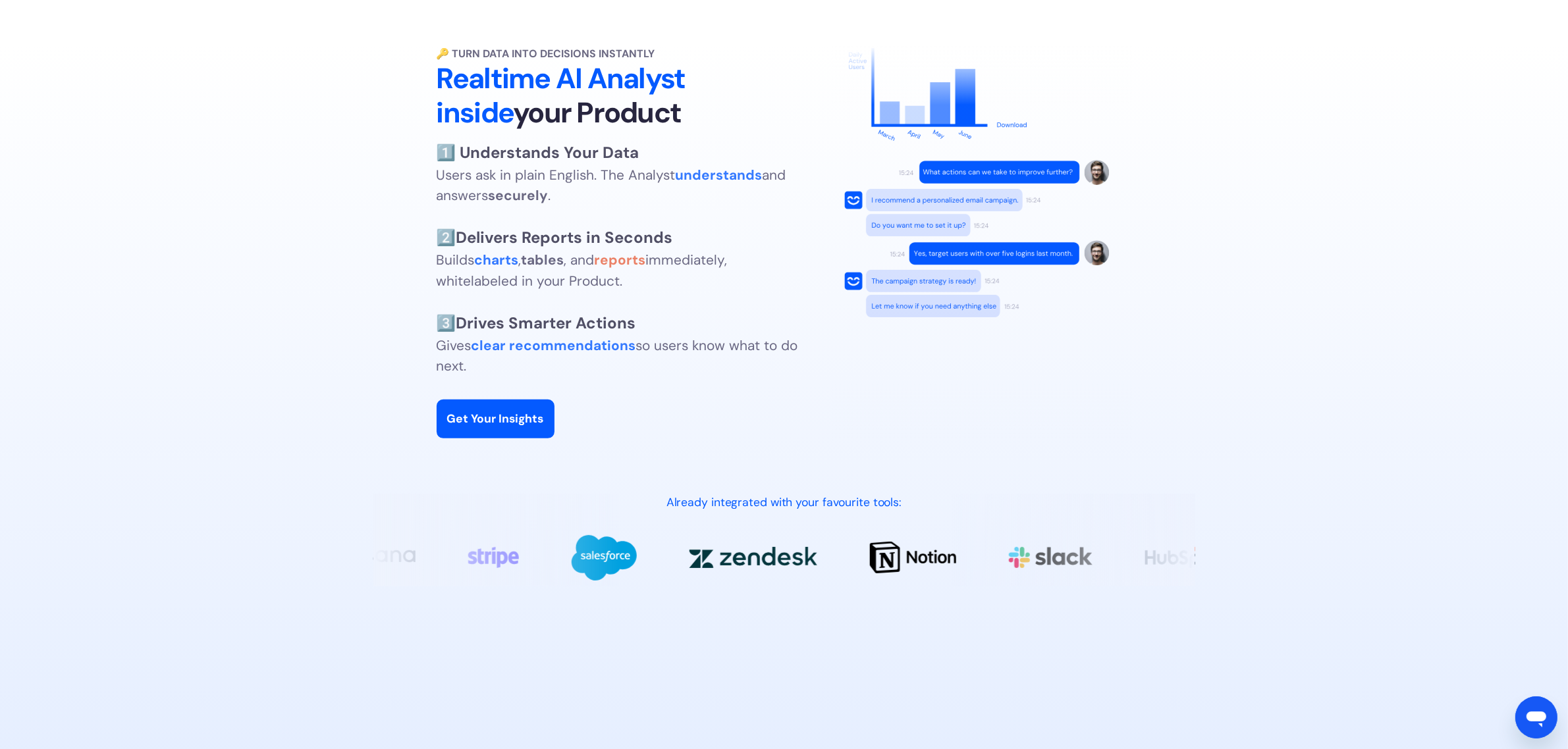
scroll to position [410, 0]
